Goal: Task Accomplishment & Management: Complete application form

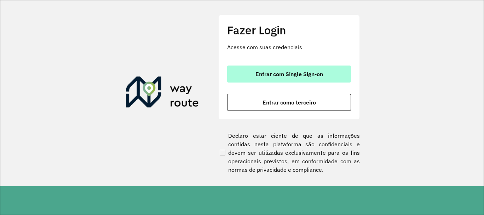
click at [257, 74] on span "Entrar com Single Sign-on" at bounding box center [290, 74] width 68 height 6
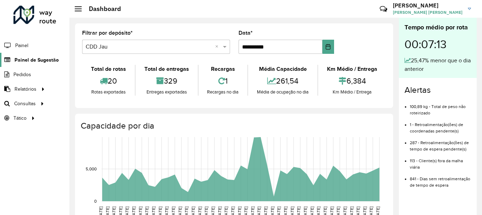
click at [44, 63] on span "Painel de Sugestão" at bounding box center [37, 59] width 44 height 7
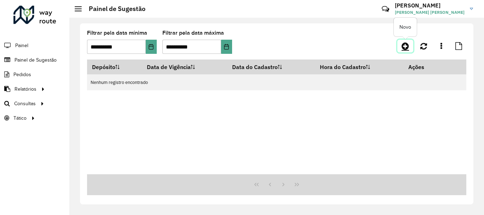
click at [413, 48] on link at bounding box center [405, 46] width 16 height 13
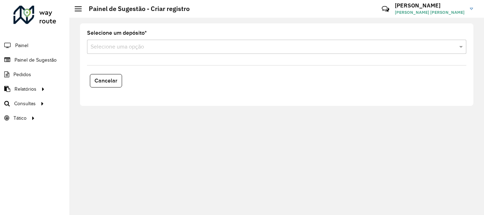
click at [142, 49] on input "text" at bounding box center [270, 47] width 358 height 8
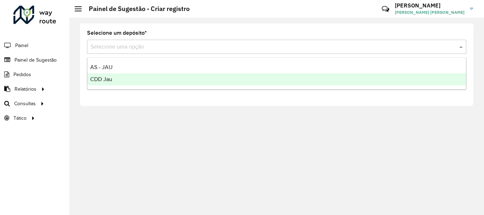
click at [128, 80] on div "CDD Jau" at bounding box center [276, 79] width 379 height 12
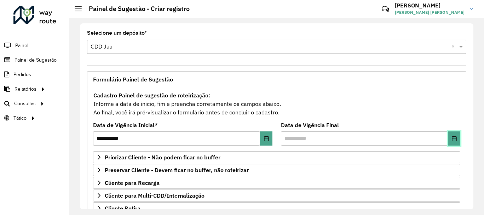
click at [449, 141] on button "Choose Date" at bounding box center [454, 138] width 12 height 14
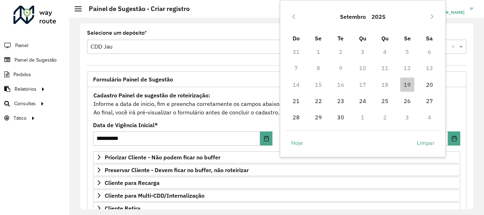
click at [420, 84] on td "20" at bounding box center [429, 84] width 22 height 16
click at [424, 84] on span "20" at bounding box center [430, 85] width 14 height 14
type input "**********"
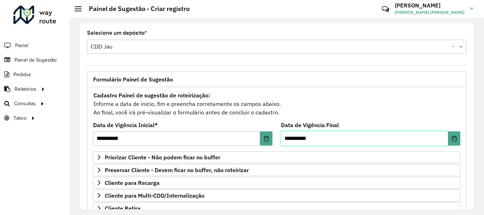
scroll to position [106, 0]
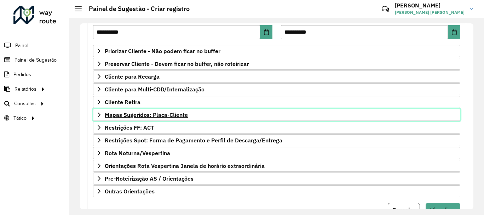
click at [165, 115] on span "Mapas Sugeridos: Placa-Cliente" at bounding box center [146, 115] width 83 height 6
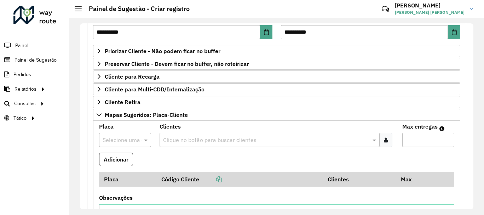
click at [116, 134] on div "Selecione uma opção" at bounding box center [125, 140] width 52 height 14
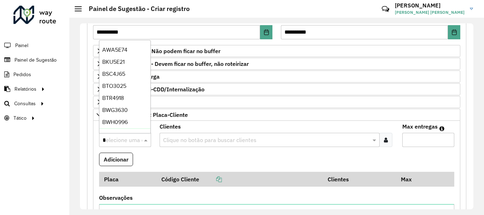
type input "**"
click at [117, 128] on div "RTO2J79" at bounding box center [124, 123] width 51 height 12
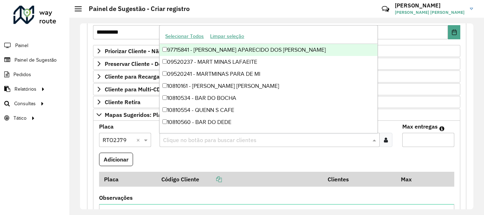
click at [196, 142] on input "text" at bounding box center [265, 140] width 209 height 8
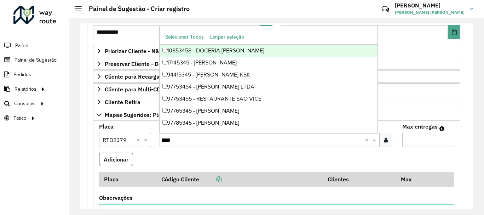
type input "*****"
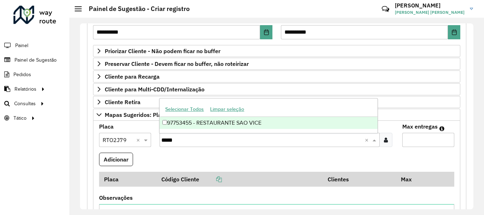
click at [195, 121] on div "97753455 - RESTAURANTE SAO VICE" at bounding box center [269, 123] width 218 height 12
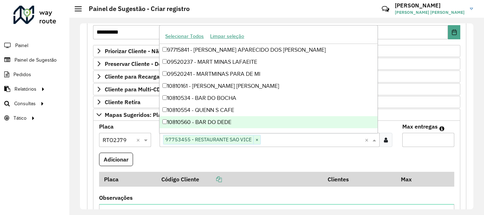
click at [435, 146] on input "Max entregas" at bounding box center [428, 140] width 52 height 14
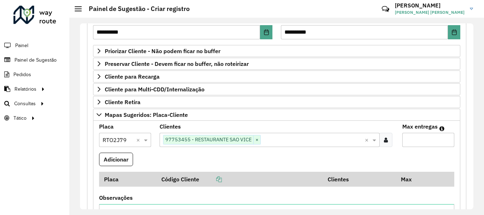
type input "**"
click at [115, 157] on button "Adicionar" at bounding box center [116, 159] width 34 height 13
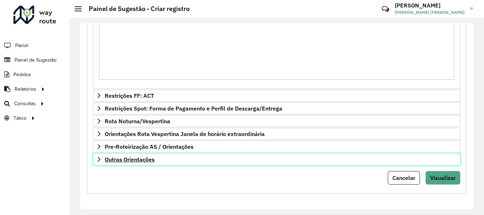
click at [126, 161] on span "Outras Orientações" at bounding box center [130, 159] width 50 height 6
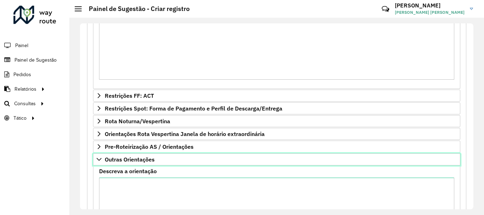
scroll to position [385, 0]
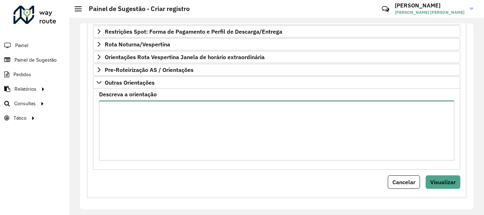
click at [132, 150] on textarea "Descreva a orientação" at bounding box center [276, 131] width 355 height 60
type textarea "**********"
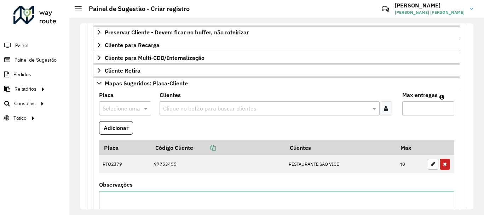
scroll to position [31, 0]
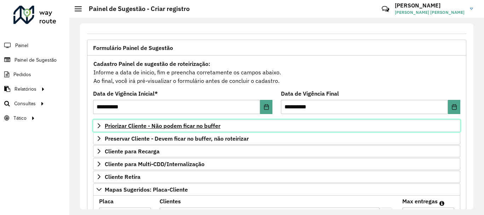
click at [144, 125] on span "Priorizar Cliente - Não podem ficar no buffer" at bounding box center [163, 126] width 116 height 6
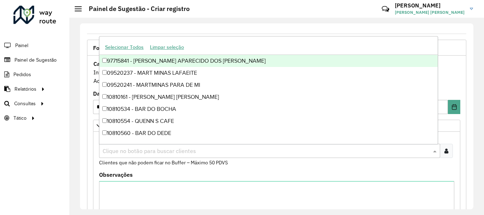
click at [177, 151] on input "text" at bounding box center [266, 151] width 331 height 8
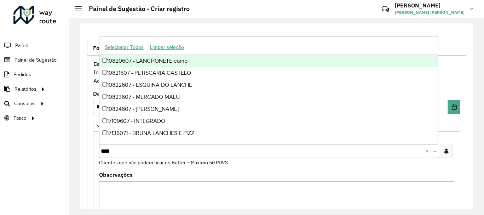
type input "*****"
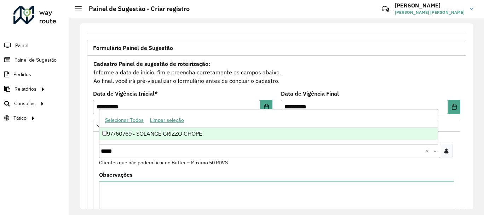
click at [165, 135] on div "97760769 - SOLANGE GRIZZO CHOPE" at bounding box center [268, 134] width 338 height 12
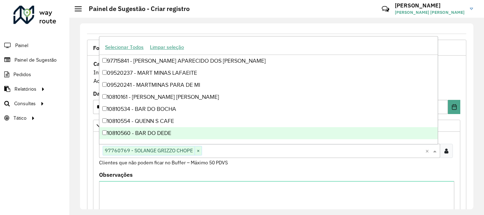
click at [254, 167] on formly-field "Clientes Clique no botão para buscar clientes 97760769 - SOLANGE GRIZZO CHOPE ×…" at bounding box center [277, 153] width 364 height 37
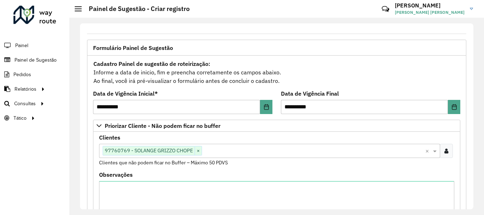
click at [214, 150] on input "text" at bounding box center [313, 151] width 223 height 8
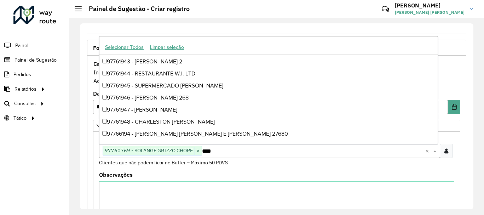
scroll to position [35, 0]
type input "*****"
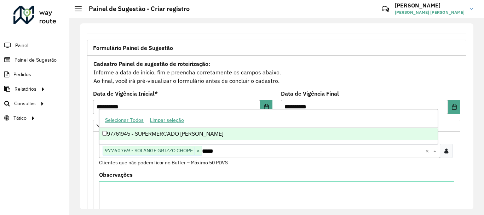
click at [207, 135] on div "97761945 - SUPERMERCADO RUIZ LT" at bounding box center [268, 134] width 338 height 12
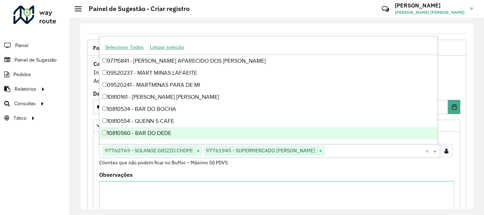
click at [271, 161] on div "Clientes Clique no botão para buscar clientes 97760769 - SOLANGE GRIZZO CHOPE ×…" at bounding box center [276, 150] width 355 height 31
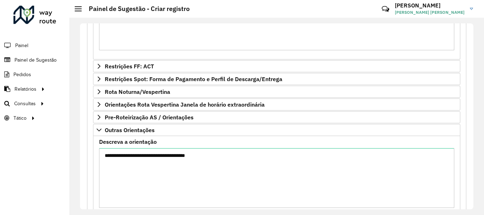
scroll to position [508, 0]
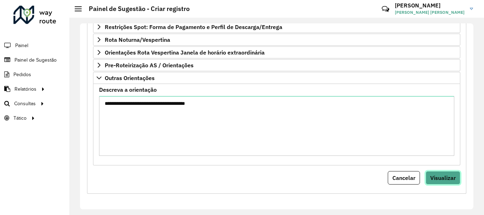
click at [446, 178] on span "Visualizar" at bounding box center [442, 177] width 25 height 7
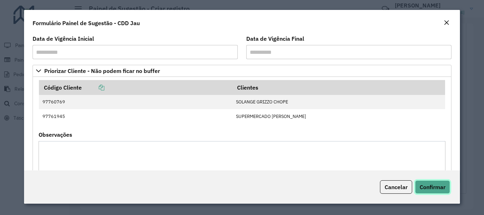
click at [434, 187] on span "Confirmar" at bounding box center [433, 186] width 26 height 7
